Goal: Check status: Check status

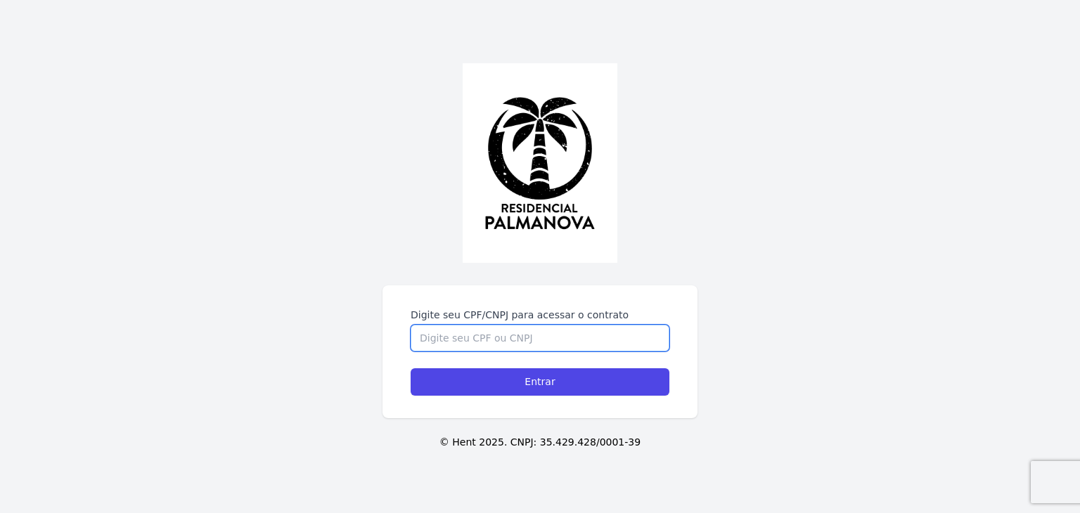
click at [461, 338] on input "Digite seu CPF/CNPJ para acessar o contrato" at bounding box center [540, 338] width 259 height 27
type input "43625064898"
click at [411, 368] on input "Entrar" at bounding box center [540, 381] width 259 height 27
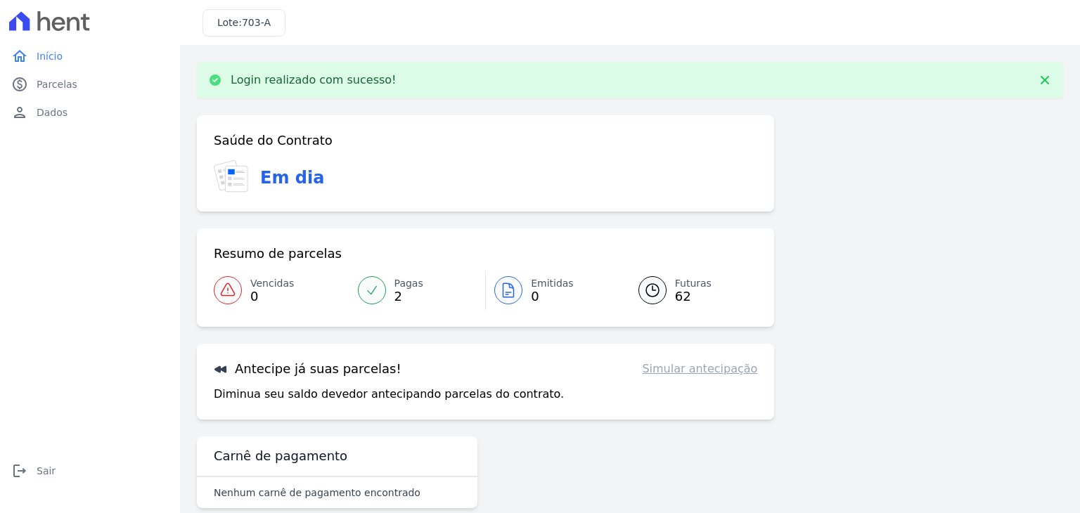
click at [371, 282] on div at bounding box center [372, 290] width 28 height 28
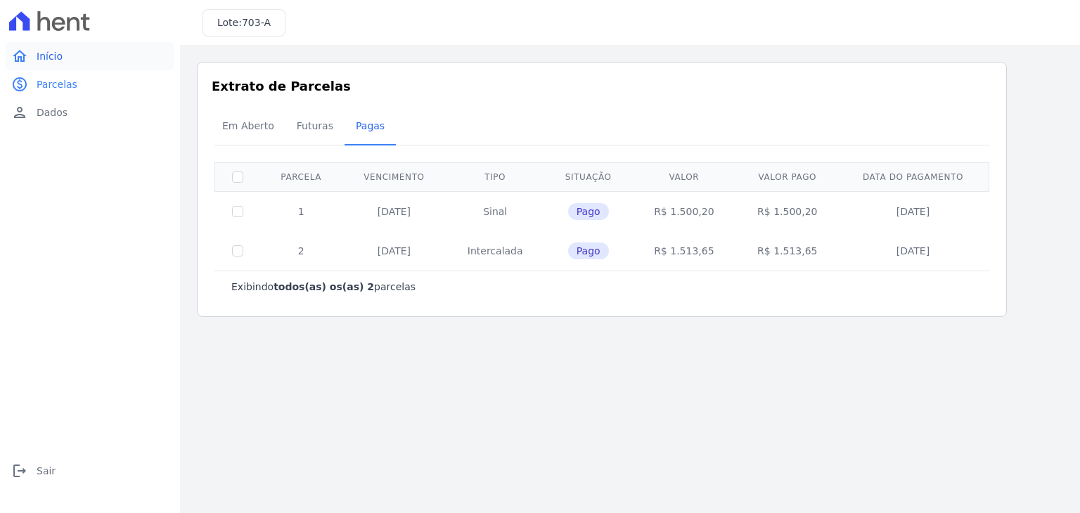
click at [43, 58] on span "Início" at bounding box center [50, 56] width 26 height 14
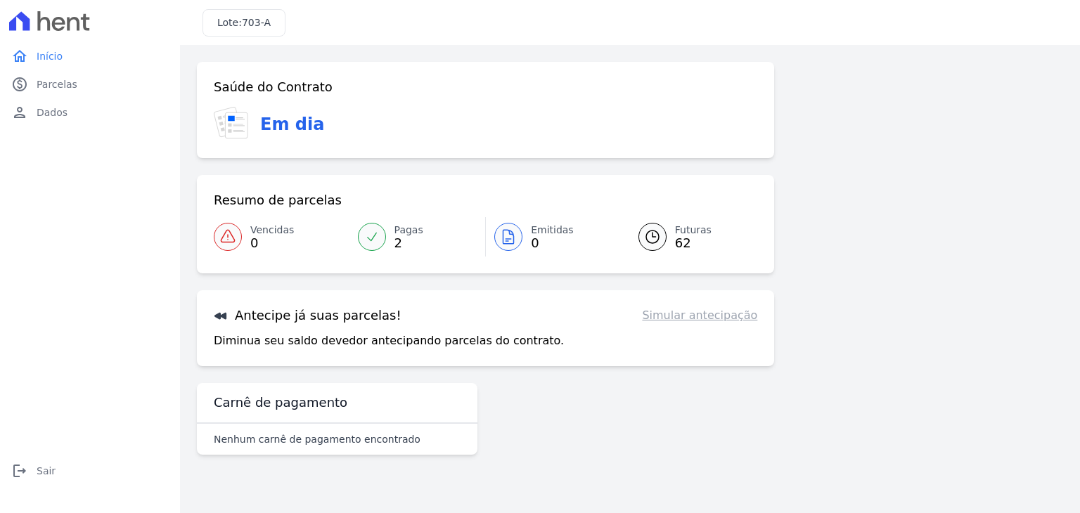
click at [655, 229] on icon at bounding box center [652, 237] width 17 height 17
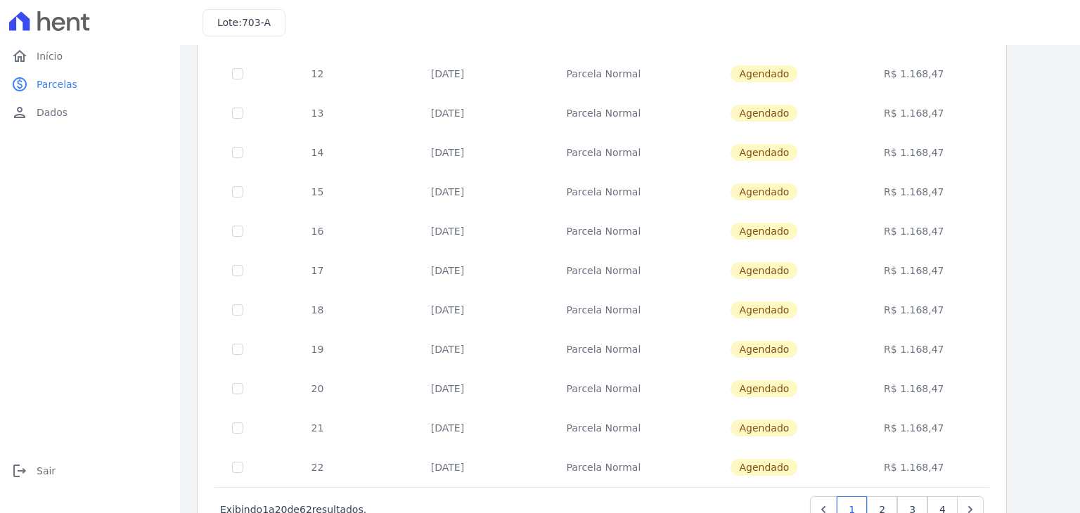
scroll to position [546, 0]
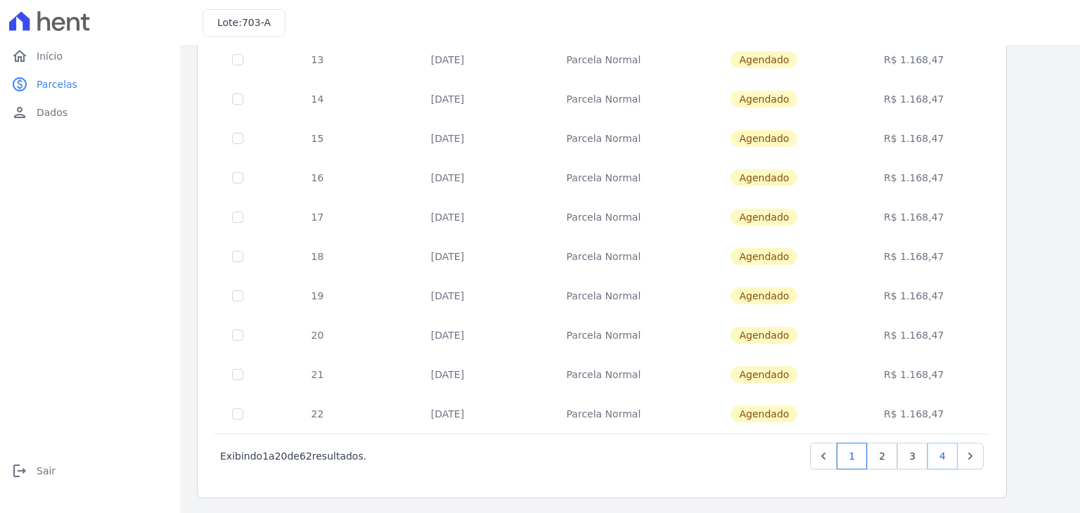
click at [940, 451] on link "4" at bounding box center [943, 456] width 30 height 27
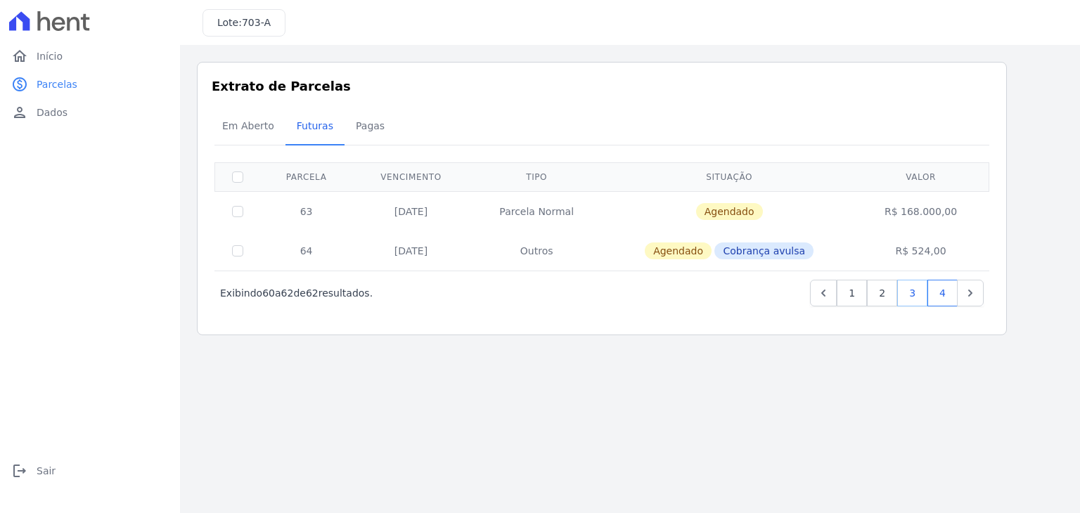
click at [910, 294] on link "3" at bounding box center [912, 293] width 30 height 27
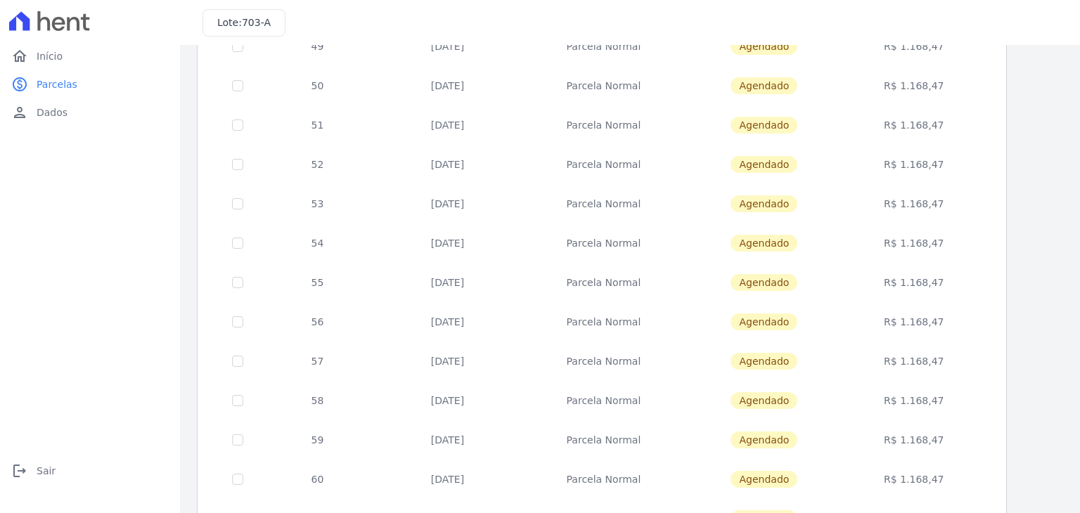
scroll to position [546, 0]
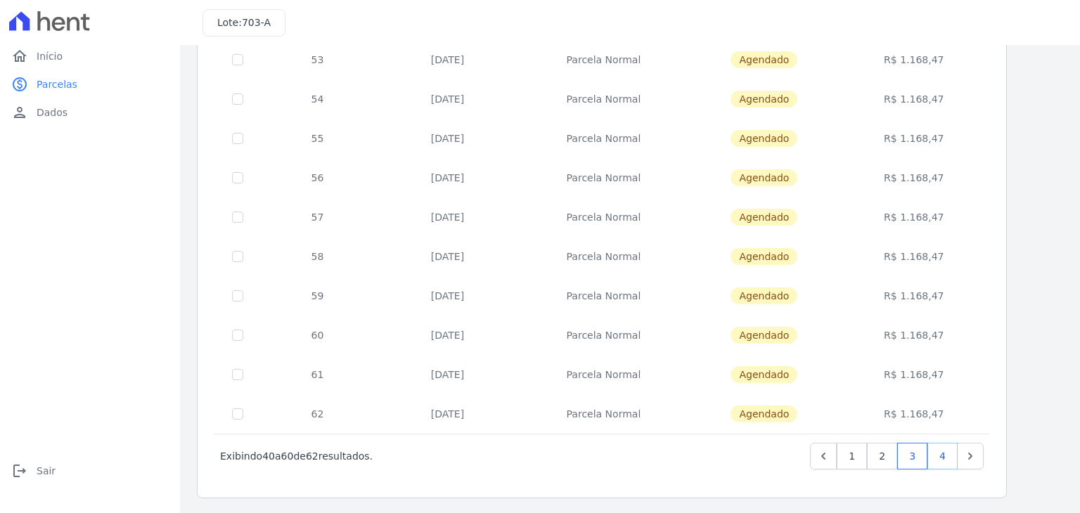
click at [937, 451] on link "4" at bounding box center [943, 456] width 30 height 27
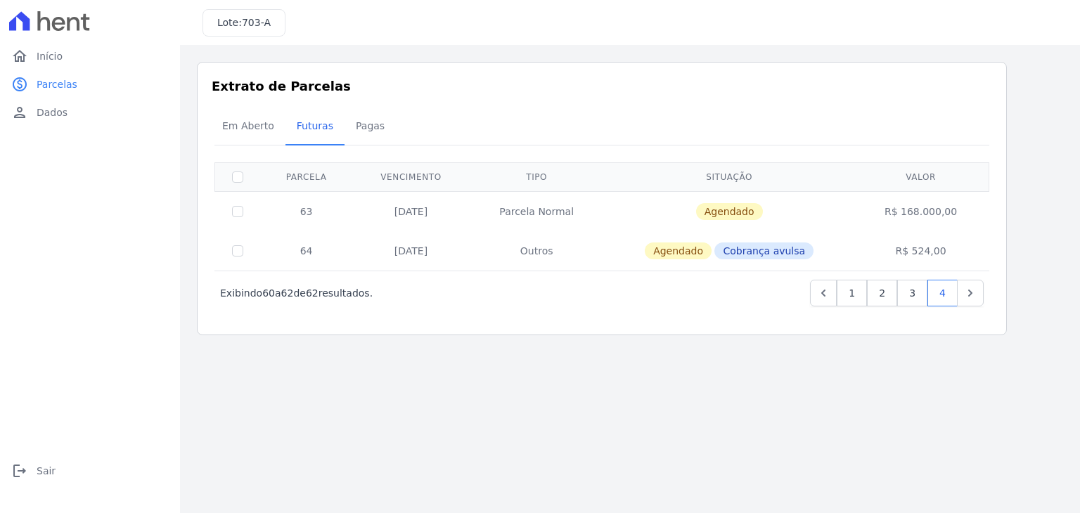
click at [944, 214] on td "R$ 168.000,00" at bounding box center [921, 211] width 132 height 40
click at [907, 290] on link "3" at bounding box center [912, 293] width 30 height 27
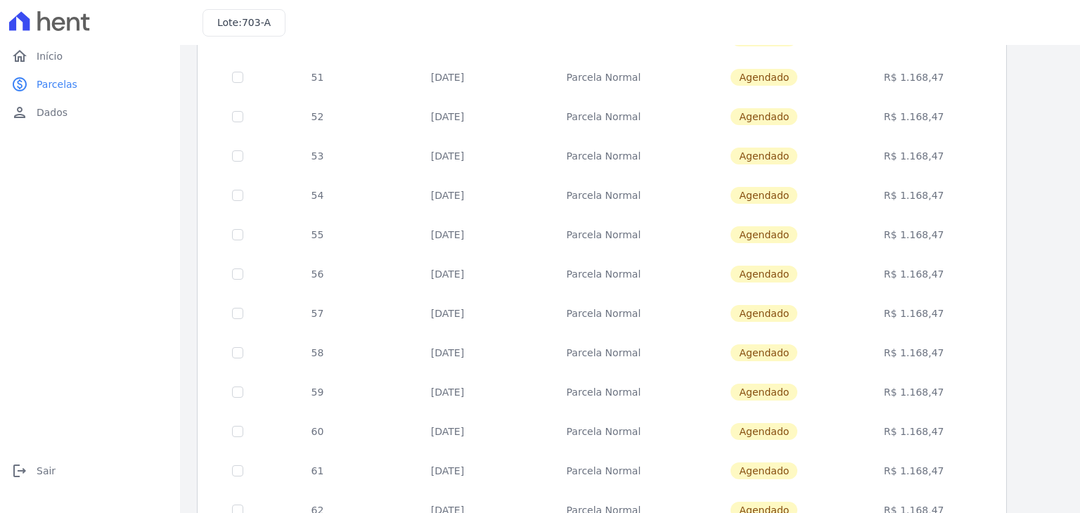
scroll to position [546, 0]
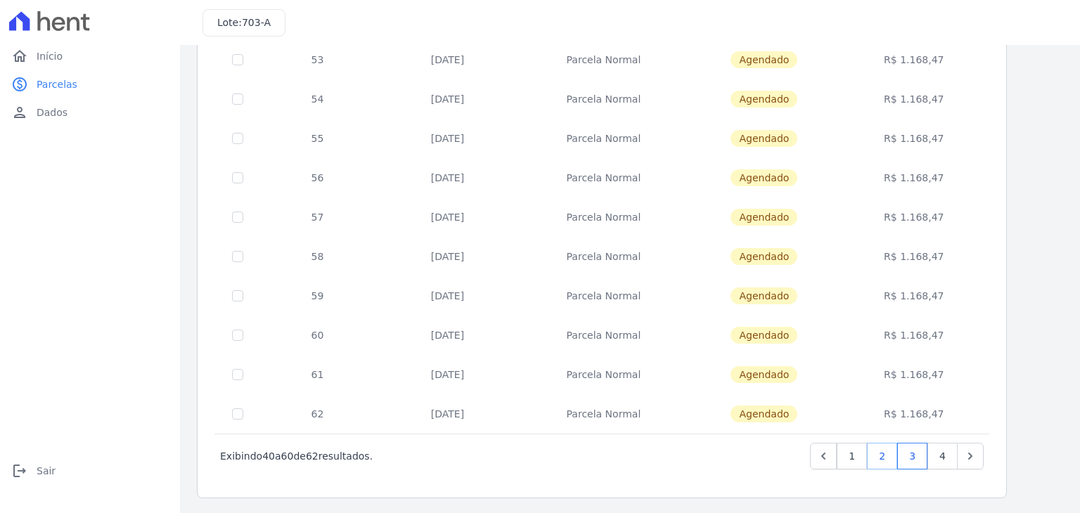
click at [892, 461] on link "2" at bounding box center [882, 456] width 30 height 27
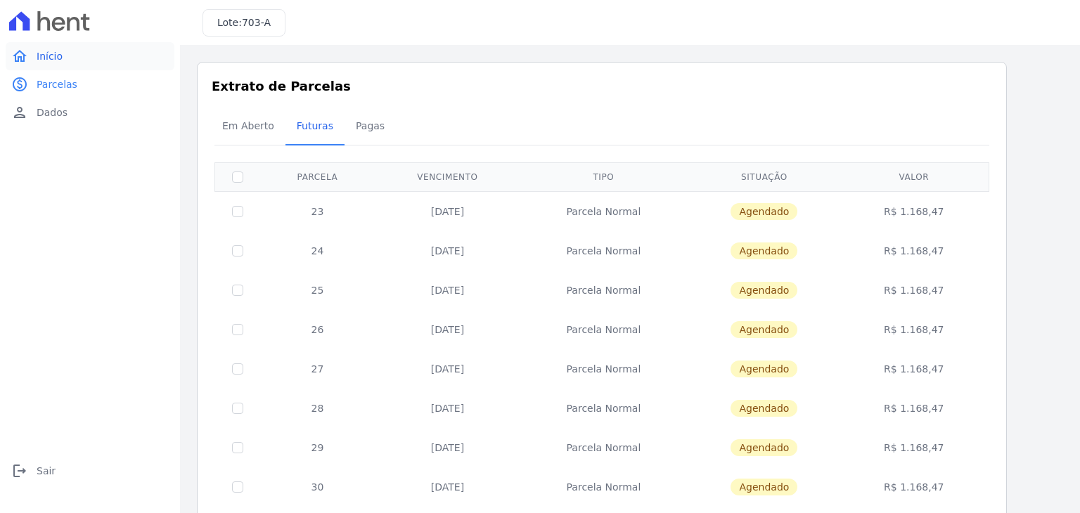
click at [53, 53] on span "Início" at bounding box center [50, 56] width 26 height 14
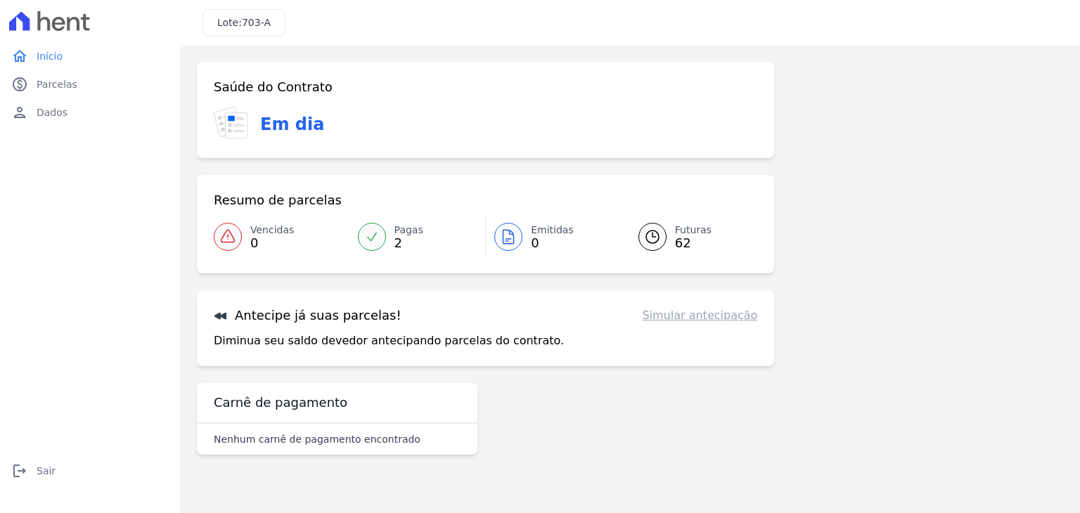
click at [376, 241] on icon at bounding box center [372, 237] width 14 height 14
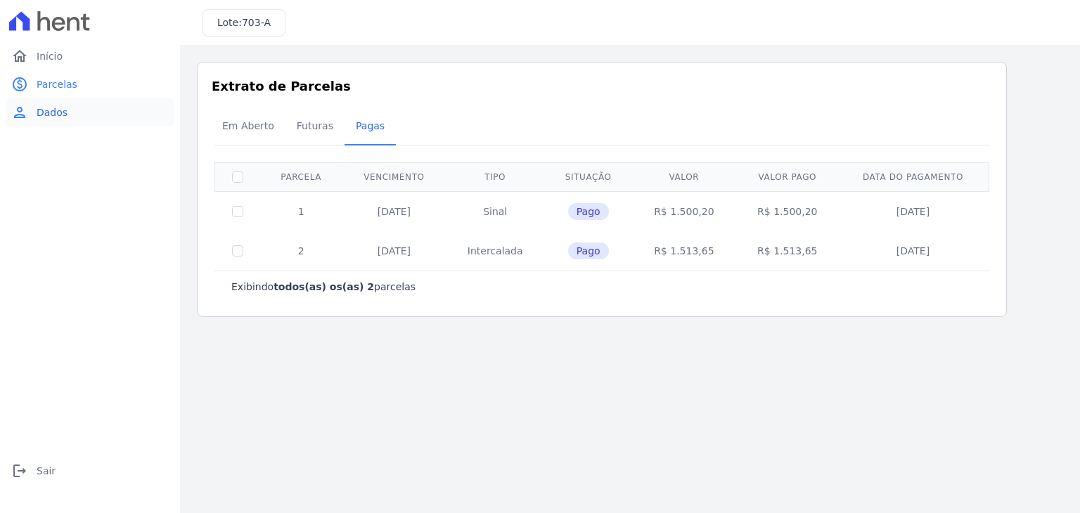
click at [51, 120] on link "person Dados" at bounding box center [90, 112] width 169 height 28
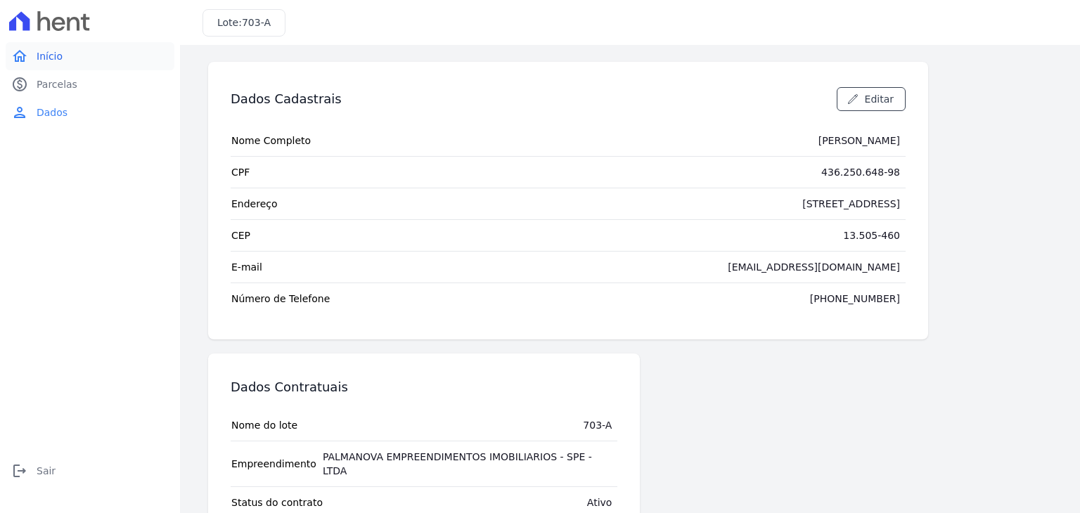
click at [47, 58] on span "Início" at bounding box center [50, 56] width 26 height 14
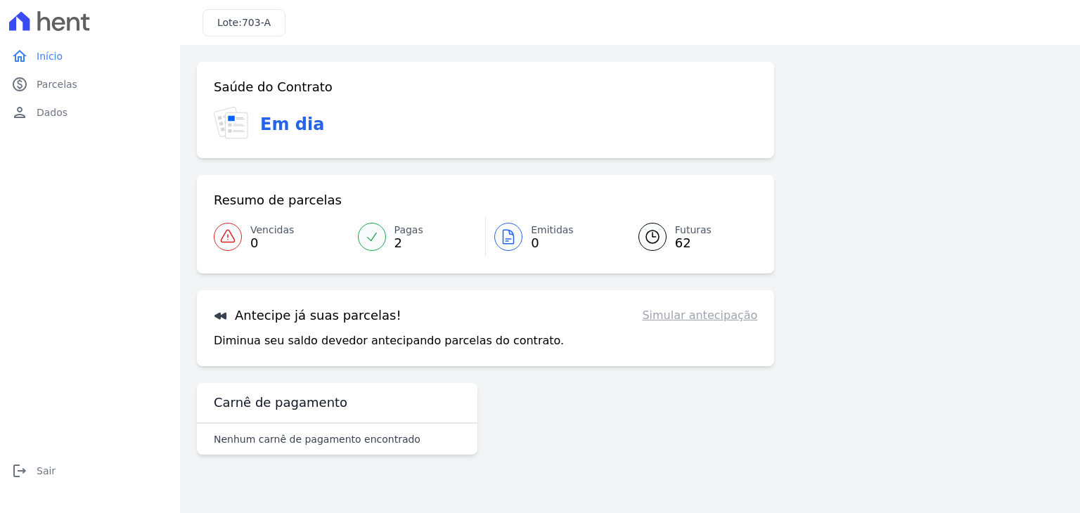
click at [701, 249] on div "Futuras 62" at bounding box center [693, 237] width 37 height 28
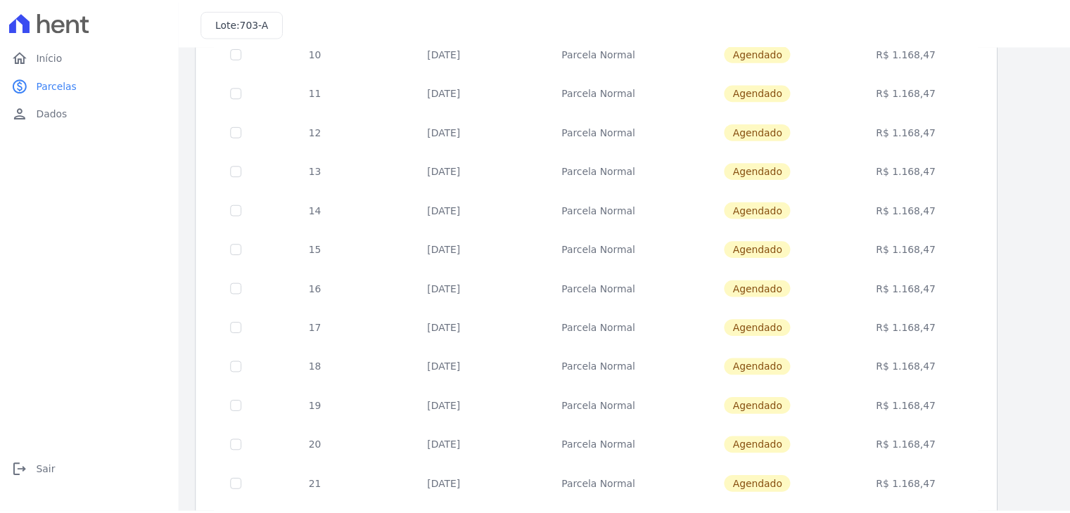
scroll to position [546, 0]
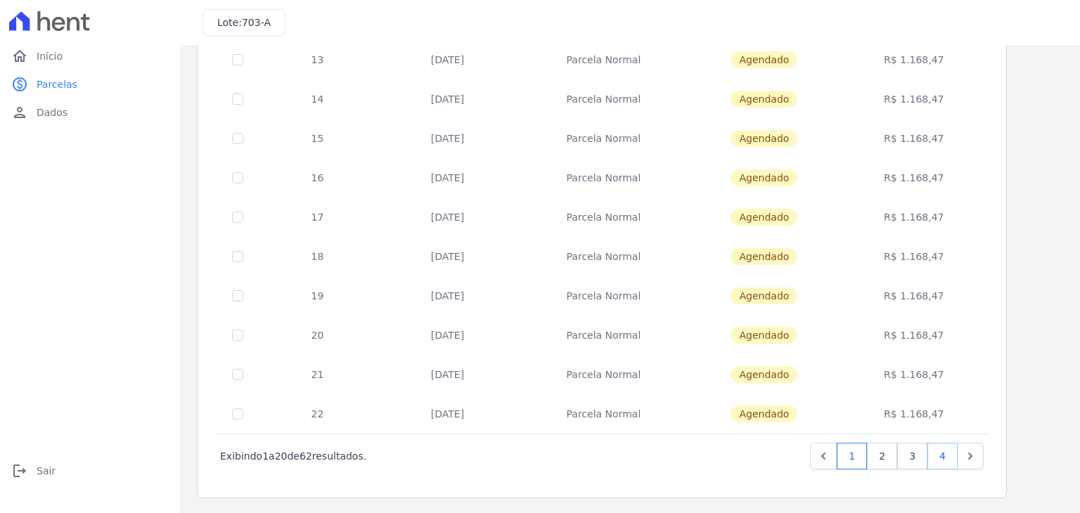
click at [945, 451] on link "4" at bounding box center [943, 456] width 30 height 27
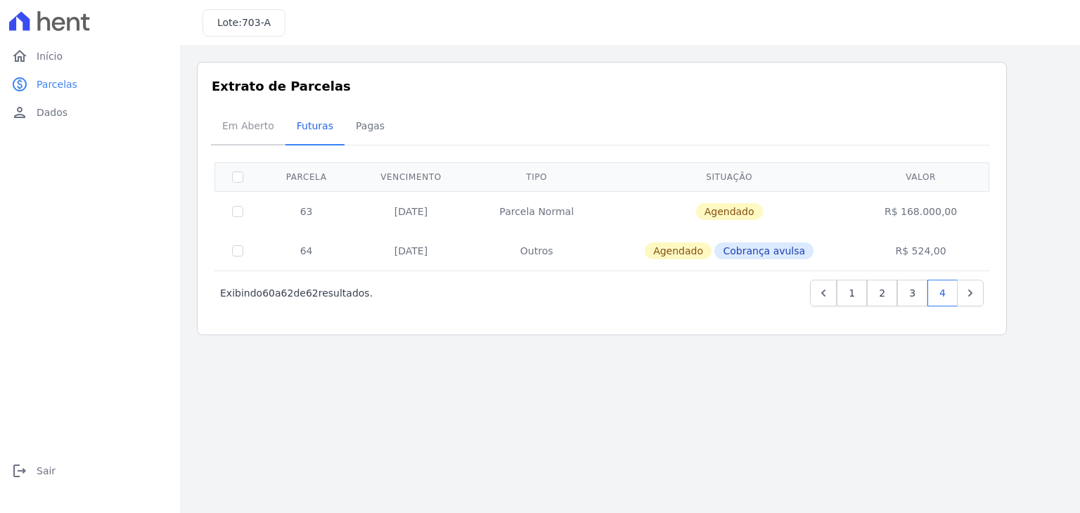
click at [270, 123] on span "Em Aberto" at bounding box center [248, 126] width 69 height 28
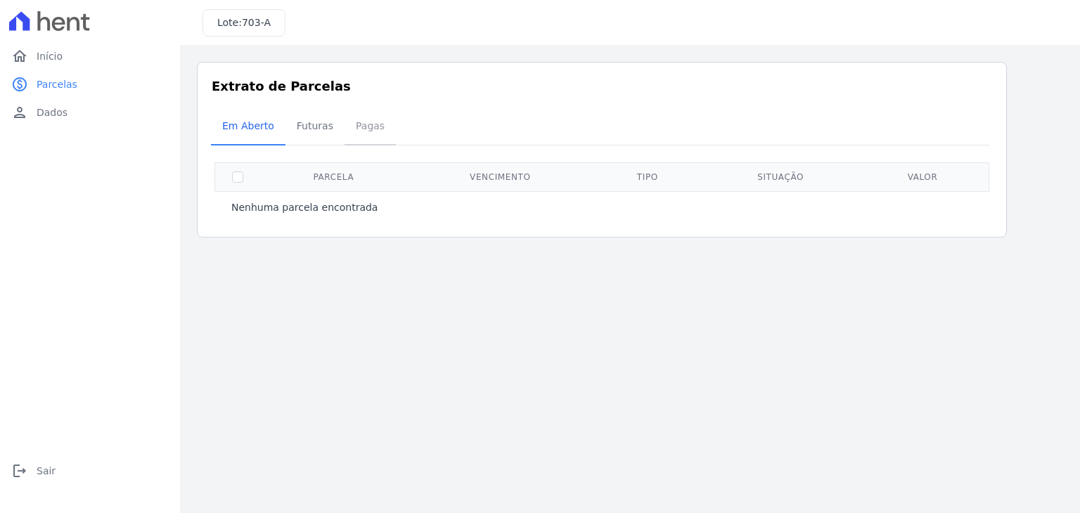
click at [370, 127] on span "Pagas" at bounding box center [370, 126] width 46 height 28
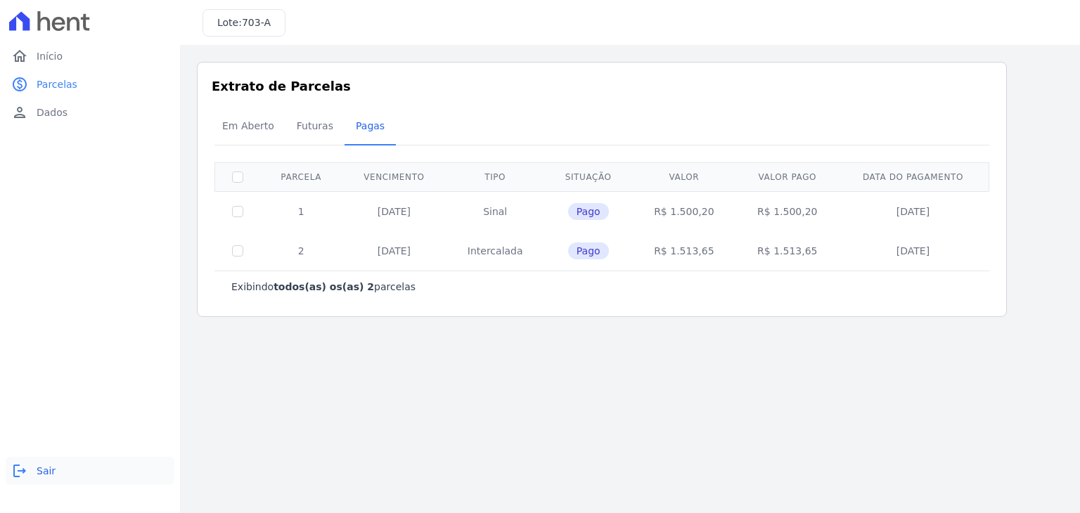
click at [56, 473] on link "logout Sair" at bounding box center [90, 471] width 169 height 28
